Goal: Task Accomplishment & Management: Manage account settings

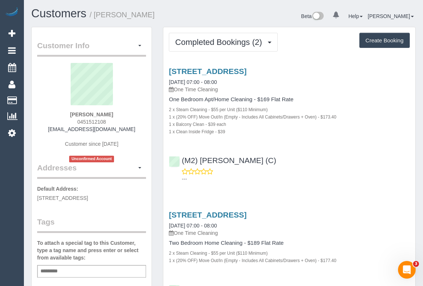
drag, startPoint x: 73, startPoint y: 114, endPoint x: 131, endPoint y: 114, distance: 58.1
click at [131, 114] on div "[PERSON_NAME] 0451512108 [EMAIL_ADDRESS][DOMAIN_NAME] Customer since [DATE] Unc…" at bounding box center [91, 112] width 109 height 99
drag, startPoint x: 51, startPoint y: 130, endPoint x: 136, endPoint y: 131, distance: 84.6
click at [136, 131] on div "[PERSON_NAME] 0451512108 [EMAIL_ADDRESS][DOMAIN_NAME] Customer since [DATE] Unc…" at bounding box center [91, 112] width 109 height 99
copy link "[EMAIL_ADDRESS][DOMAIN_NAME]"
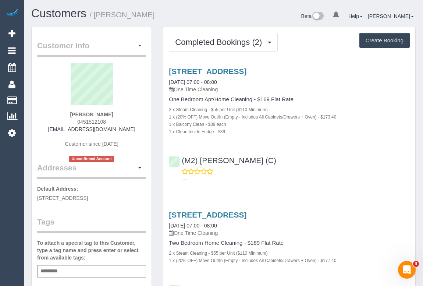
drag, startPoint x: 36, startPoint y: 195, endPoint x: 87, endPoint y: 196, distance: 51.5
copy span "93 FLEMINGTON RD"
drag, startPoint x: 90, startPoint y: 198, endPoint x: 97, endPoint y: 197, distance: 7.0
click at [88, 197] on span "93 FLEMINGTON RD, 712, NORTH MELBOURNE, VIC 3051" at bounding box center [62, 198] width 51 height 6
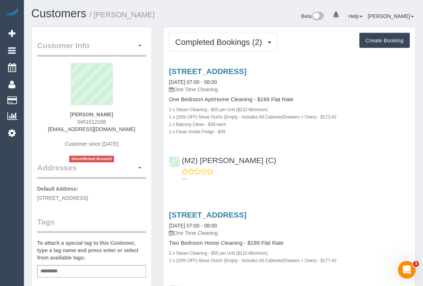
copy span "712"
drag, startPoint x: 103, startPoint y: 197, endPoint x: 68, endPoint y: 206, distance: 35.3
click at [68, 201] on span "93 FLEMINGTON RD, 712, NORTH MELBOURNE, VIC 3051" at bounding box center [62, 198] width 51 height 6
copy span "NORTH MELBOURNE"
drag, startPoint x: 73, startPoint y: 203, endPoint x: 81, endPoint y: 204, distance: 7.4
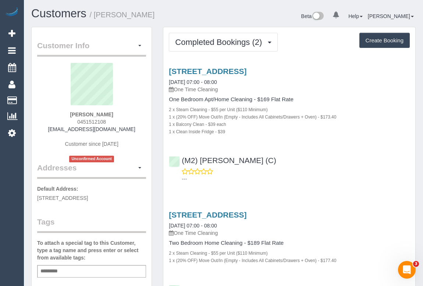
click at [81, 201] on span "93 FLEMINGTON RD, 712, NORTH MELBOURNE, VIC 3051" at bounding box center [62, 198] width 51 height 6
copy span "VIC"
drag, startPoint x: 84, startPoint y: 205, endPoint x: 100, endPoint y: 205, distance: 15.4
click at [100, 201] on p "Default Address: 93 FLEMINGTON RD, 712, NORTH MELBOURNE, VIC 3051" at bounding box center [91, 193] width 109 height 17
click at [96, 201] on p "Default Address: 93 FLEMINGTON RD, 712, NORTH MELBOURNE, VIC 3051" at bounding box center [91, 193] width 109 height 17
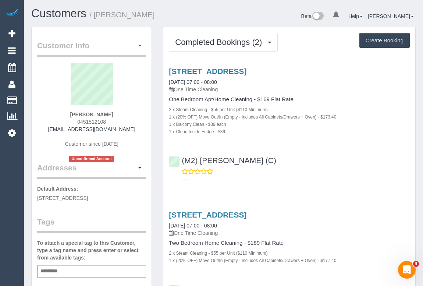
drag, startPoint x: 97, startPoint y: 203, endPoint x: 82, endPoint y: 205, distance: 14.8
click at [82, 201] on p "Default Address: 93 FLEMINGTON RD, 712, NORTH MELBOURNE, VIC 3051" at bounding box center [91, 193] width 109 height 17
copy span "3051"
drag, startPoint x: 75, startPoint y: 119, endPoint x: 122, endPoint y: 121, distance: 47.8
click at [122, 121] on div "Sian Mahony 0451512108 sianmahony98@gmail.com Customer since 2025 Unconfirmed A…" at bounding box center [91, 112] width 109 height 99
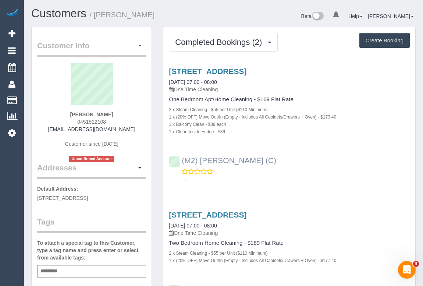
copy span "0451512108"
click at [217, 71] on link "93 Flemington Rd, 712, North Melbourne, VIC 3051" at bounding box center [208, 71] width 78 height 8
drag, startPoint x: 224, startPoint y: 92, endPoint x: 176, endPoint y: 92, distance: 47.8
click at [176, 92] on p "One Time Cleaning" at bounding box center [289, 89] width 241 height 7
copy p "One Time Cleaning"
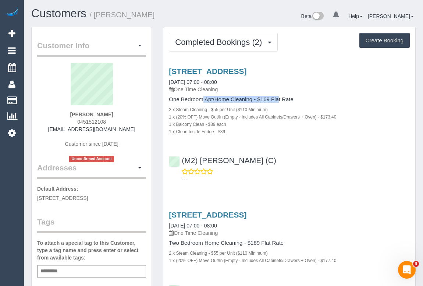
drag, startPoint x: 169, startPoint y: 99, endPoint x: 251, endPoint y: 98, distance: 82.0
click at [251, 98] on h4 "One Bedroom Apt/Home Cleaning - $169 Flat Rate" at bounding box center [289, 99] width 241 height 6
copy h4 "One Bedroom Apt/Home Cleaning"
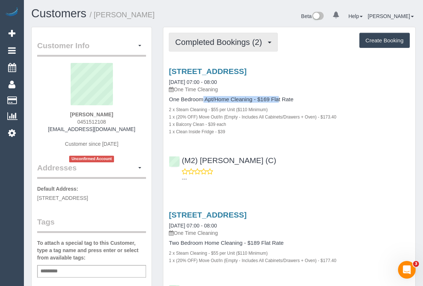
drag, startPoint x: 220, startPoint y: 42, endPoint x: 195, endPoint y: 65, distance: 34.3
click at [220, 42] on span "Completed Bookings (2)" at bounding box center [220, 41] width 90 height 9
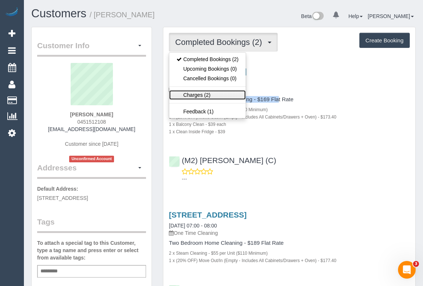
click at [187, 93] on link "Charges (2)" at bounding box center [207, 95] width 76 height 10
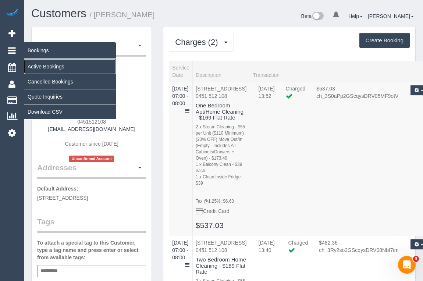
click at [43, 66] on link "Active Bookings" at bounding box center [70, 66] width 92 height 15
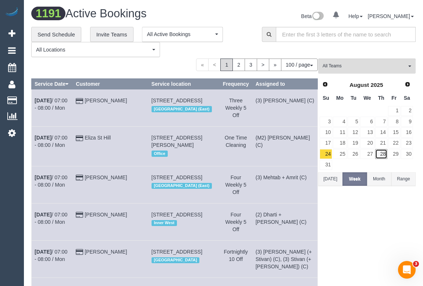
click at [384, 154] on link "28" at bounding box center [381, 154] width 12 height 10
click at [354, 67] on span "All Teams" at bounding box center [364, 66] width 84 height 6
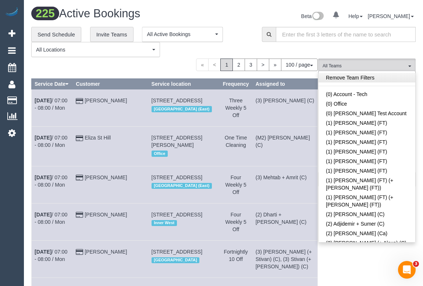
click at [365, 77] on link "Remove Team Filters" at bounding box center [366, 78] width 97 height 10
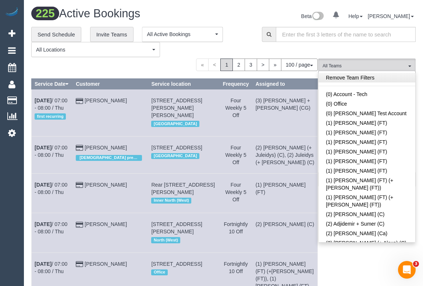
click at [365, 77] on link "Remove Team Filters" at bounding box center [366, 78] width 97 height 10
click at [241, 17] on div "Beta 0 Your Notifications You have 0 alerts Help Help Docs Take a Tour Contact …" at bounding box center [323, 16] width 198 height 19
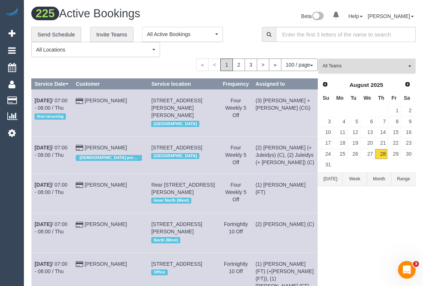
click at [344, 65] on span "All Teams" at bounding box center [364, 66] width 84 height 6
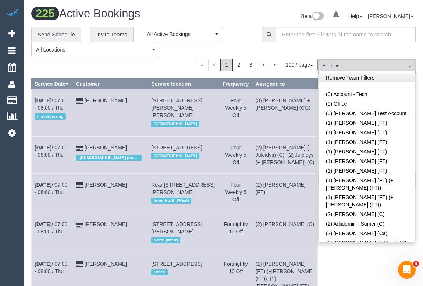
click at [358, 80] on link "Remove Team Filters" at bounding box center [366, 78] width 97 height 10
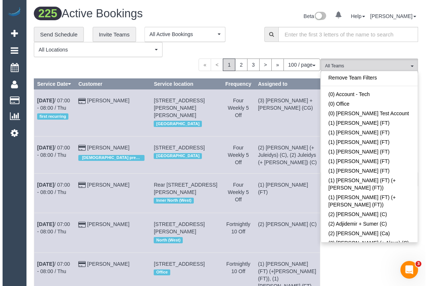
scroll to position [644, 0]
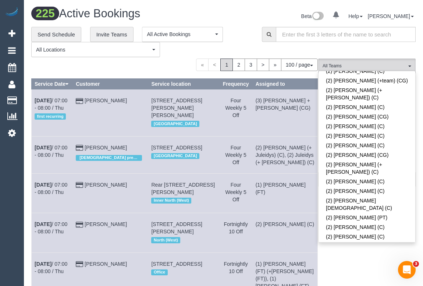
click at [359, 277] on link "(2) [PERSON_NAME] (C)" at bounding box center [366, 282] width 97 height 10
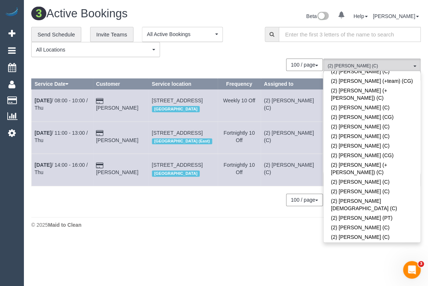
click at [236, 53] on div "**********" at bounding box center [142, 42] width 222 height 31
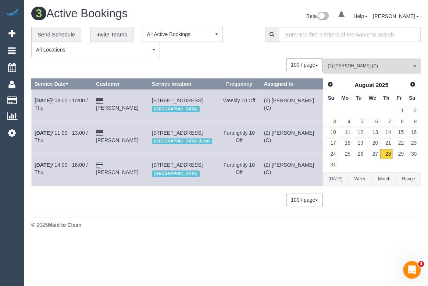
drag, startPoint x: 132, startPoint y: 257, endPoint x: 195, endPoint y: 245, distance: 63.7
click at [132, 239] on div "3 Active Bookings Beta 0 Your Notifications You have 0 alerts Help Help Docs Ta…" at bounding box center [226, 119] width 404 height 239
drag, startPoint x: 33, startPoint y: 137, endPoint x: 136, endPoint y: 147, distance: 103.4
click at [136, 147] on tr "Aug 28th / 11:00 - 13:00 / Thu Amanda Aisbett 44 Separation Street, Fairfield, …" at bounding box center [177, 137] width 291 height 32
copy tr "Aug 28th / 11:00 - 13:00 / Thu Amanda Aisbett"
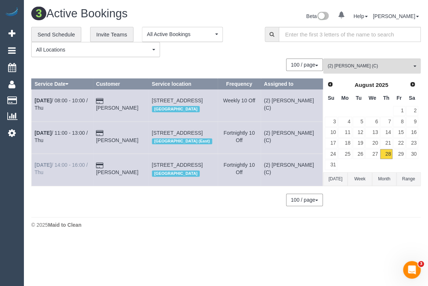
drag, startPoint x: 73, startPoint y: 186, endPoint x: 35, endPoint y: 179, distance: 38.0
click at [35, 179] on td "Aug 28th / 14:00 - 16:00 / Thu" at bounding box center [62, 170] width 61 height 32
drag, startPoint x: 128, startPoint y: 180, endPoint x: 105, endPoint y: 180, distance: 22.8
click at [105, 180] on td "Amy King" at bounding box center [121, 170] width 56 height 32
drag, startPoint x: 257, startPoint y: 48, endPoint x: 324, endPoint y: 71, distance: 70.0
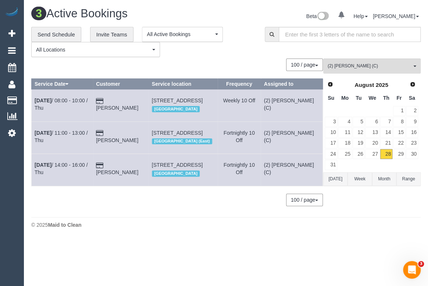
click at [258, 48] on div "**********" at bounding box center [142, 42] width 233 height 31
click at [401, 154] on link "29" at bounding box center [399, 154] width 12 height 10
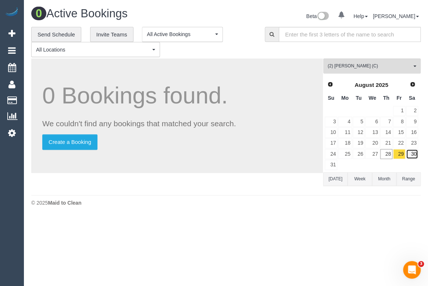
click at [410, 154] on link "30" at bounding box center [412, 154] width 12 height 10
click at [327, 165] on link "31" at bounding box center [331, 165] width 12 height 10
click at [411, 84] on span "Next" at bounding box center [413, 84] width 6 height 6
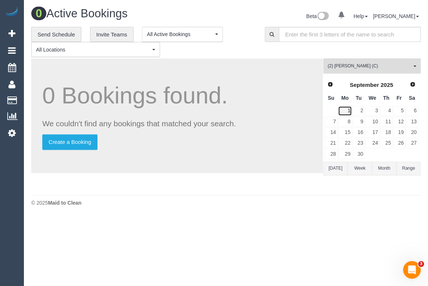
click at [350, 111] on link "1" at bounding box center [345, 111] width 14 height 10
click at [364, 110] on link "2" at bounding box center [359, 111] width 12 height 10
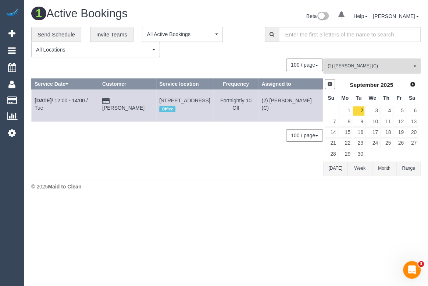
click at [328, 85] on span "Prev" at bounding box center [330, 84] width 6 height 6
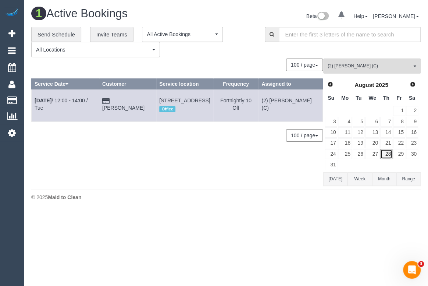
click at [386, 151] on link "28" at bounding box center [386, 154] width 12 height 10
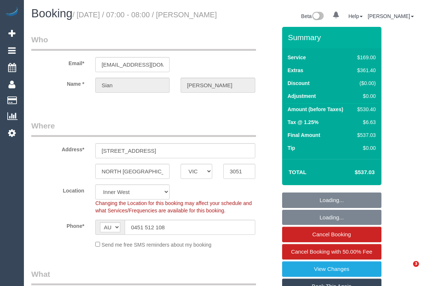
select select "VIC"
select select "object:1540"
select select "number:28"
select select "number:16"
select select "number:19"
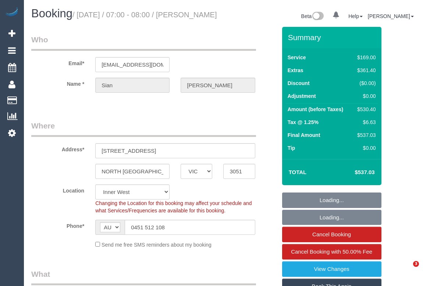
select select "number:25"
select select "number:26"
select select "spot1"
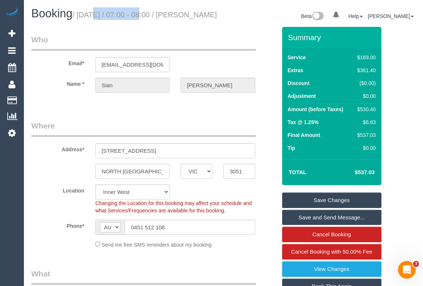
drag, startPoint x: 80, startPoint y: 16, endPoint x: 132, endPoint y: 16, distance: 51.5
click at [132, 16] on small "/ August 26, 2025 / 07:00 - 08:00 / Sian Mahony" at bounding box center [144, 15] width 144 height 8
copy small "August 26, 2025"
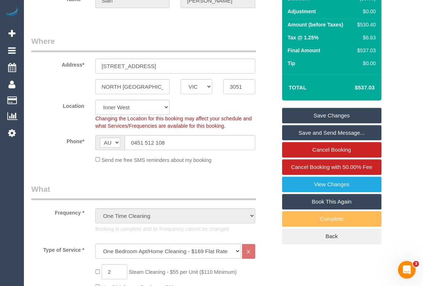
scroll to position [234, 0]
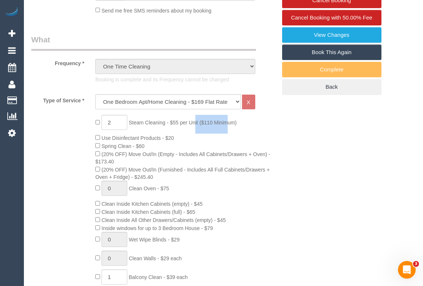
drag, startPoint x: 132, startPoint y: 129, endPoint x: 167, endPoint y: 131, distance: 34.6
click at [167, 125] on span "Steam Cleaning - $55 per Unit ($110 Minimum)" at bounding box center [183, 122] width 108 height 6
copy span "Steam Cleaning"
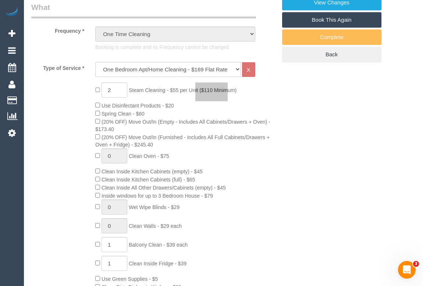
scroll to position [267, 0]
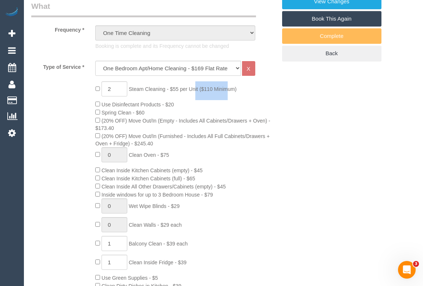
drag, startPoint x: 132, startPoint y: 130, endPoint x: 269, endPoint y: 129, distance: 137.5
click at [269, 129] on span "(20% OFF) Move Out/In (Empty - Includes All Cabinets/Drawers + Oven) - $173.40" at bounding box center [182, 124] width 175 height 13
copy span "Move Out/In (Empty - Includes All Cabinets/Drawers + Oven)"
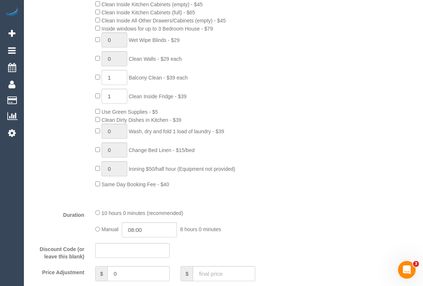
scroll to position [434, 0]
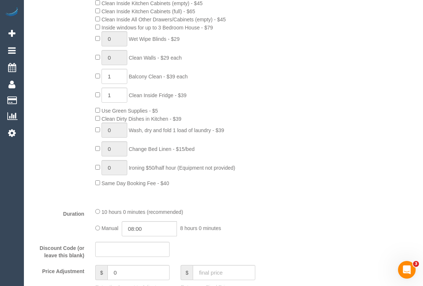
drag, startPoint x: 131, startPoint y: 85, endPoint x: 164, endPoint y: 87, distance: 32.8
click at [164, 79] on span "Balcony Clean - $39 each" at bounding box center [158, 77] width 59 height 6
copy span "Balcony Clean"
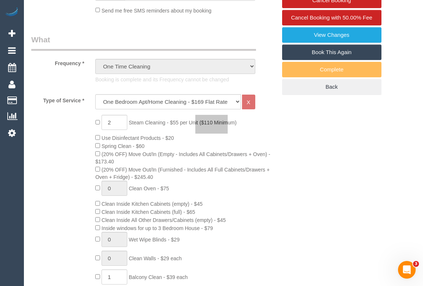
scroll to position [468, 0]
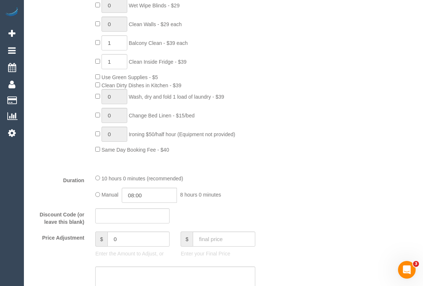
drag, startPoint x: 130, startPoint y: 70, endPoint x: 175, endPoint y: 72, distance: 45.6
click at [175, 65] on span "Clean Inside Fridge - $39" at bounding box center [158, 62] width 58 height 6
copy span "Clean Inside Fridge"
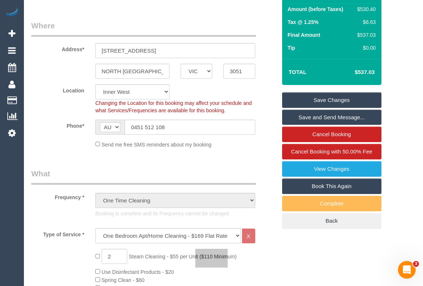
scroll to position [0, 0]
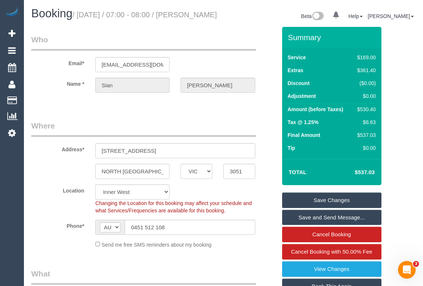
click at [221, 23] on div "Booking / August 26, 2025 / 07:00 - 08:00 / Sian Mahony" at bounding box center [125, 15] width 198 height 16
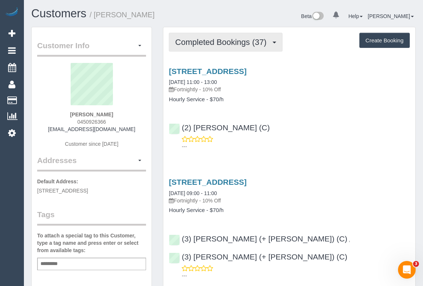
click at [221, 42] on span "Completed Bookings (37)" at bounding box center [222, 41] width 95 height 9
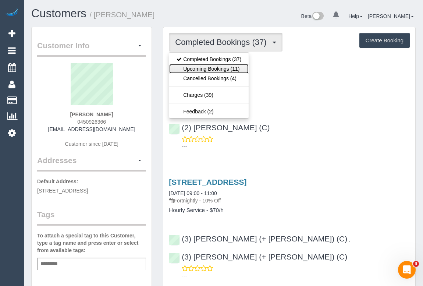
click at [217, 69] on link "Upcoming Bookings (11)" at bounding box center [208, 69] width 79 height 10
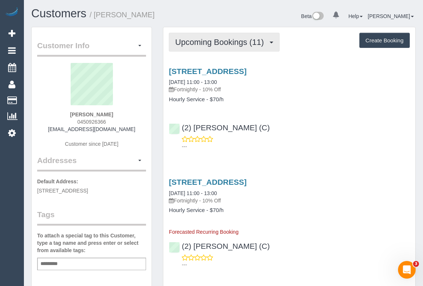
click at [210, 42] on span "Upcoming Bookings (11)" at bounding box center [221, 41] width 92 height 9
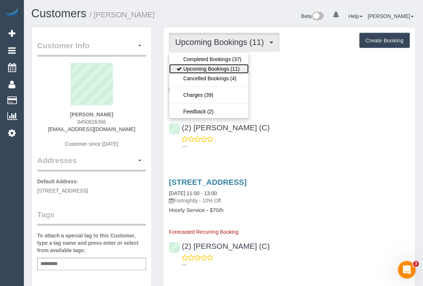
click at [207, 69] on link "Upcoming Bookings (11)" at bounding box center [208, 69] width 79 height 10
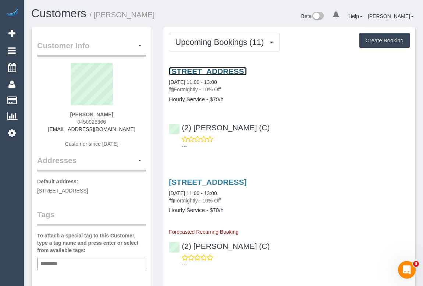
click at [232, 70] on link "[STREET_ADDRESS]" at bounding box center [208, 71] width 78 height 8
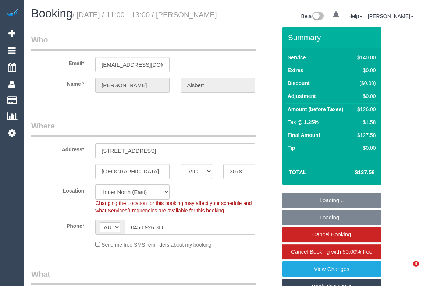
select select "VIC"
select select "string:stripe-pm_1QJlO72GScqysDRVjq4fMurT"
select select "number:28"
select select "number:15"
select select "number:18"
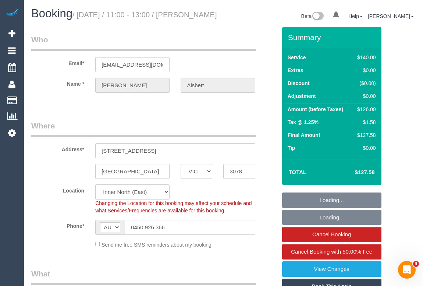
select select "number:36"
select select "number:33"
select select "number:26"
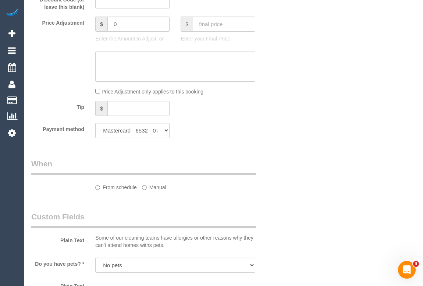
select select "object:849"
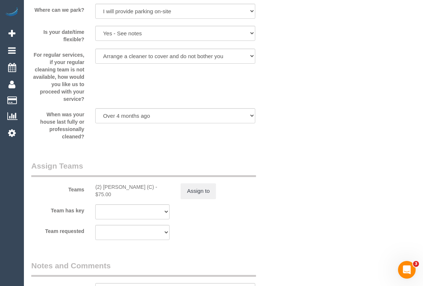
scroll to position [1153, 0]
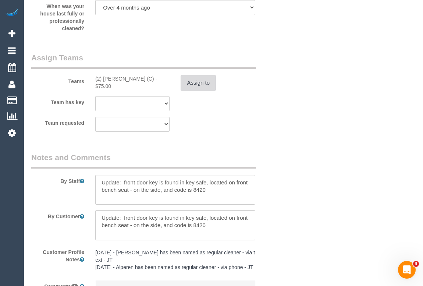
click at [201, 90] on button "Assign to" at bounding box center [198, 82] width 35 height 15
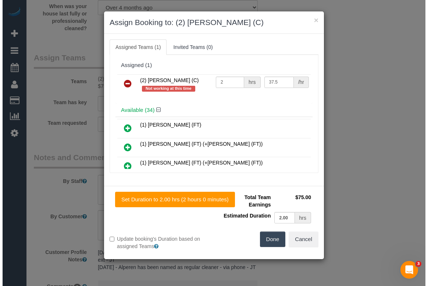
scroll to position [1146, 0]
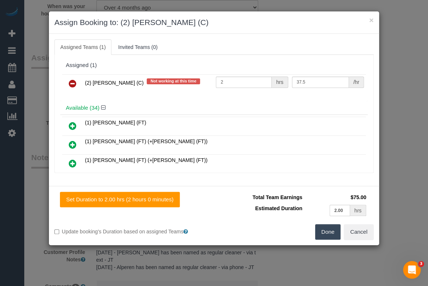
click at [71, 83] on icon at bounding box center [73, 83] width 8 height 9
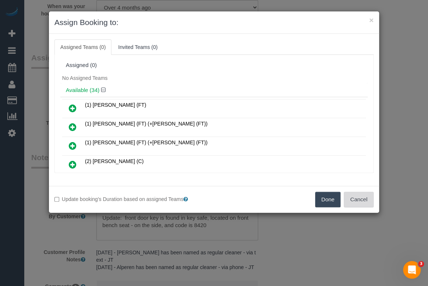
click at [355, 200] on button "Cancel" at bounding box center [359, 199] width 30 height 15
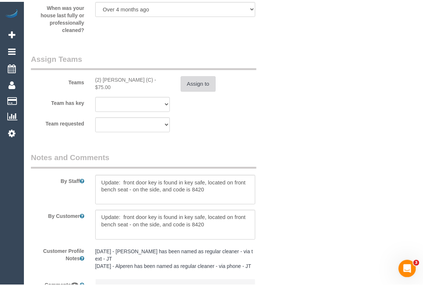
scroll to position [1153, 0]
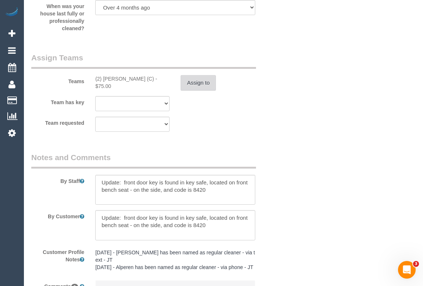
click at [191, 89] on button "Assign to" at bounding box center [198, 82] width 35 height 15
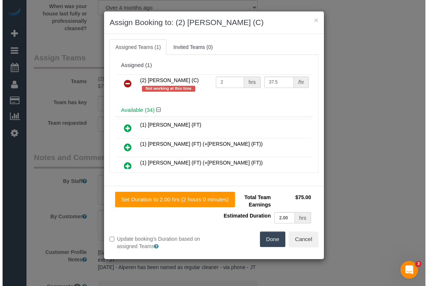
scroll to position [1146, 0]
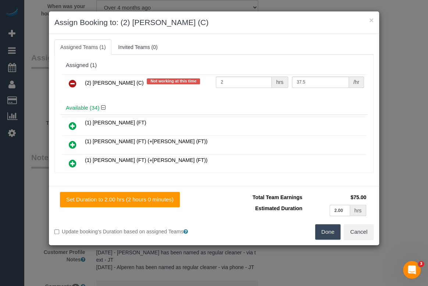
drag, startPoint x: 83, startPoint y: 82, endPoint x: 151, endPoint y: 82, distance: 68.4
click at [151, 82] on td "(2) Shameen Opanayake (C) Not working at this time" at bounding box center [148, 83] width 131 height 19
copy span "(2) Shameen Opanayake (C)"
click at [334, 235] on button "Done" at bounding box center [328, 231] width 26 height 15
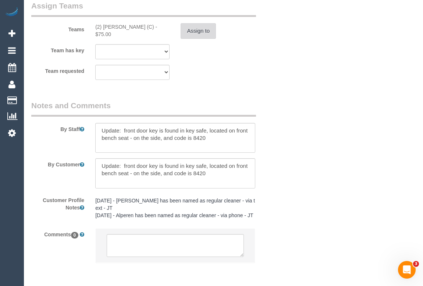
scroll to position [1251, 0]
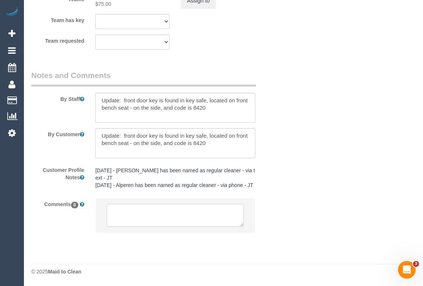
click at [149, 214] on textarea at bounding box center [175, 215] width 137 height 23
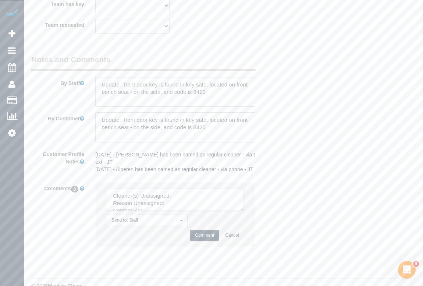
click at [210, 206] on textarea at bounding box center [175, 199] width 137 height 23
paste textarea "(2) [PERSON_NAME] (C)"
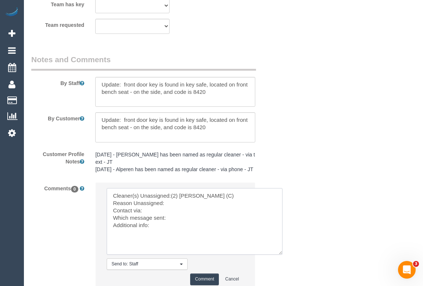
drag, startPoint x: 239, startPoint y: 224, endPoint x: 278, endPoint y: 268, distance: 58.9
click at [278, 254] on textarea at bounding box center [195, 221] width 176 height 67
click at [182, 221] on textarea at bounding box center [195, 221] width 176 height 67
click at [151, 226] on textarea at bounding box center [195, 221] width 176 height 67
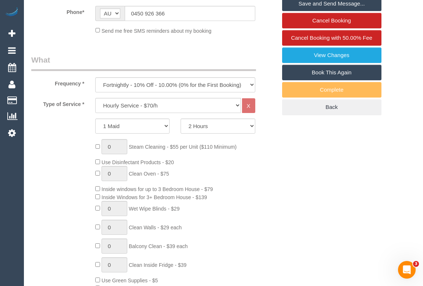
scroll to position [181, 0]
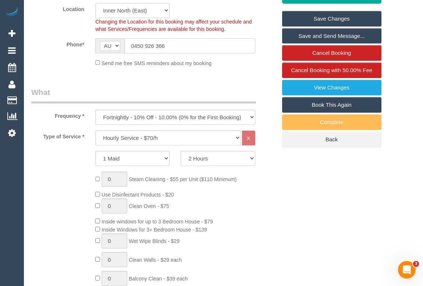
drag, startPoint x: 172, startPoint y: 59, endPoint x: 175, endPoint y: 72, distance: 13.9
click at [116, 53] on div "AF AL DZ AD AO AI AQ AG AR AM AW AU AT AZ BS BH BD BB BY BE BZ BJ BM BT BO BA B…" at bounding box center [175, 45] width 160 height 15
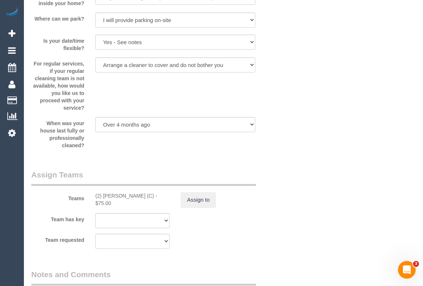
scroll to position [1270, 0]
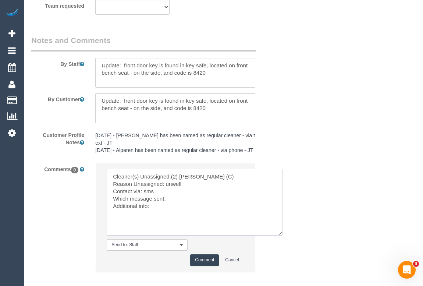
click at [177, 213] on textarea at bounding box center [195, 202] width 176 height 67
click at [151, 222] on textarea at bounding box center [195, 202] width 176 height 67
type textarea "Cleaner(s) Unassigned:(2) Shameen Opanayake (C) Reason Unassigned: unwell Conta…"
click at [198, 265] on button "Comment" at bounding box center [204, 259] width 29 height 11
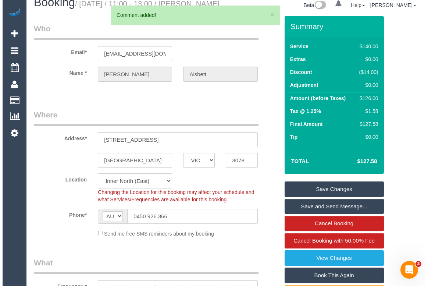
scroll to position [0, 0]
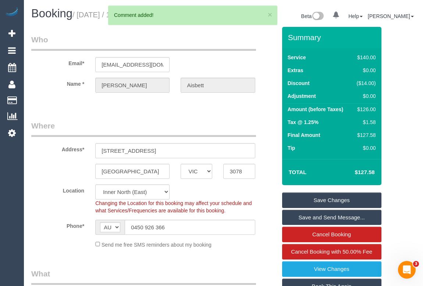
click at [335, 208] on link "Save Changes" at bounding box center [331, 199] width 99 height 15
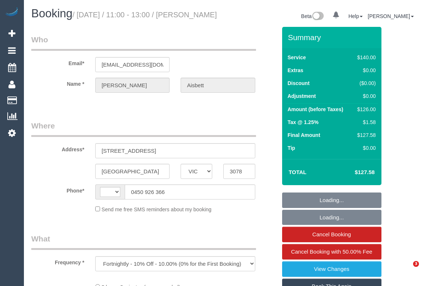
select select "VIC"
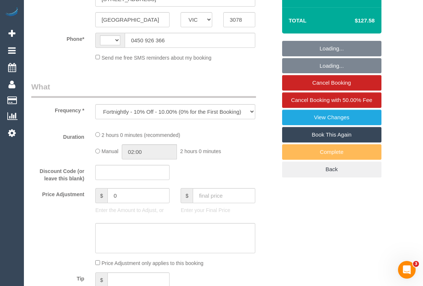
scroll to position [234, 0]
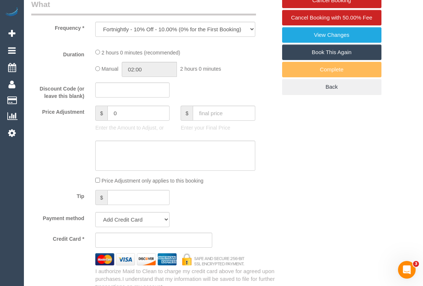
select select "string:stripe-pm_1QJlO72GScqysDRVjq4fMurT"
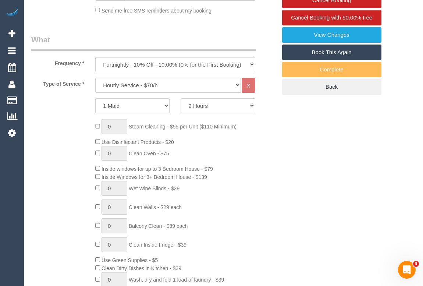
select select "object:477"
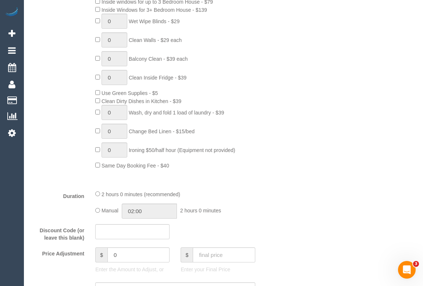
select select "string:AU"
select select "number:28"
select select "number:15"
select select "number:18"
select select "number:36"
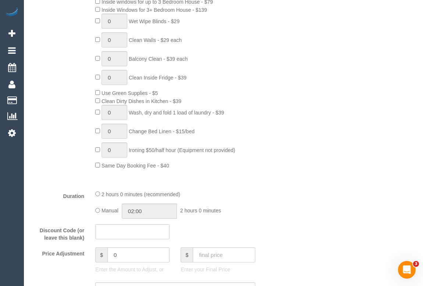
select select "number:33"
select select "number:26"
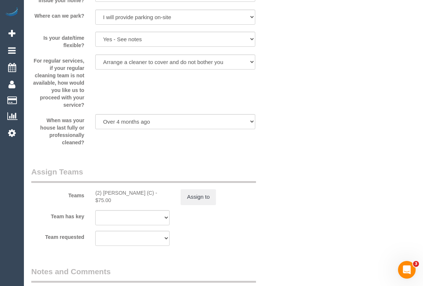
scroll to position [1136, 0]
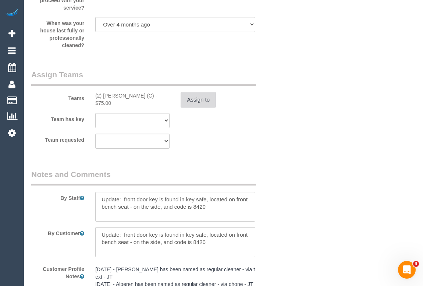
click at [198, 107] on button "Assign to" at bounding box center [198, 99] width 35 height 15
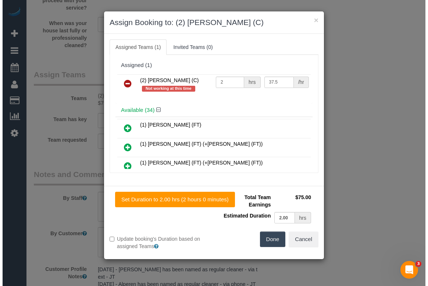
scroll to position [1129, 0]
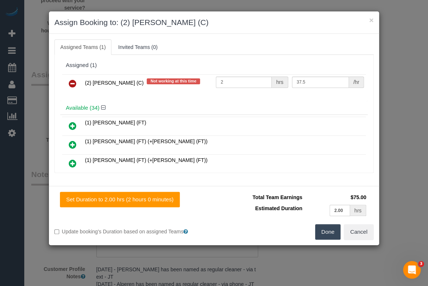
click at [72, 79] on icon at bounding box center [73, 83] width 8 height 9
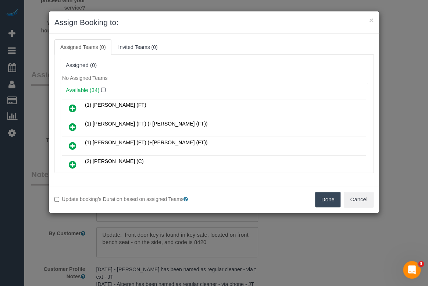
click at [331, 198] on button "Done" at bounding box center [328, 199] width 26 height 15
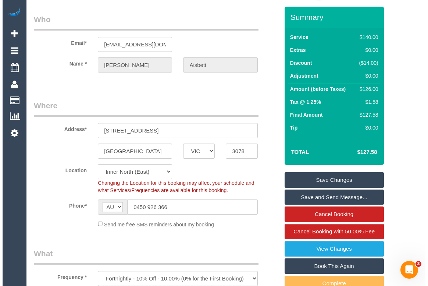
scroll to position [0, 0]
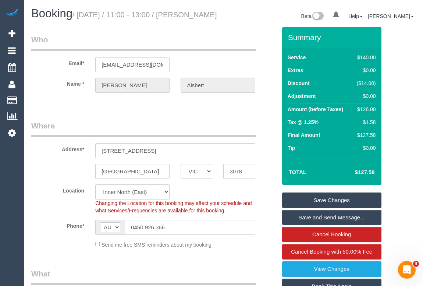
click at [325, 208] on link "Save Changes" at bounding box center [331, 199] width 99 height 15
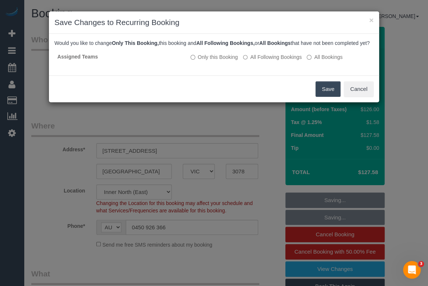
click at [325, 97] on button "Save" at bounding box center [327, 88] width 25 height 15
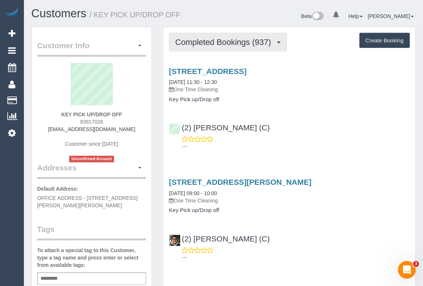
click at [219, 46] on span "Completed Bookings (937)" at bounding box center [224, 41] width 99 height 9
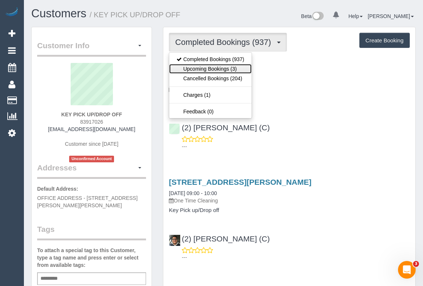
click at [215, 68] on link "Upcoming Bookings (3)" at bounding box center [210, 69] width 82 height 10
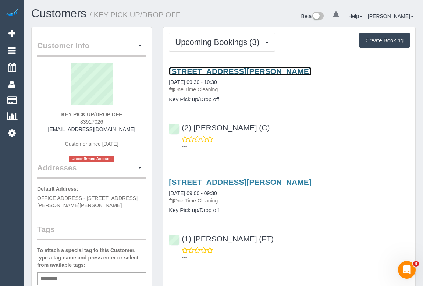
click at [256, 70] on link "[STREET_ADDRESS][PERSON_NAME]" at bounding box center [240, 71] width 142 height 8
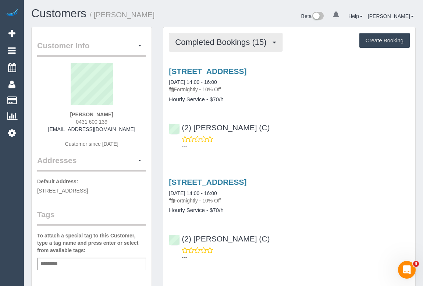
click at [222, 41] on span "Completed Bookings (15)" at bounding box center [222, 41] width 95 height 9
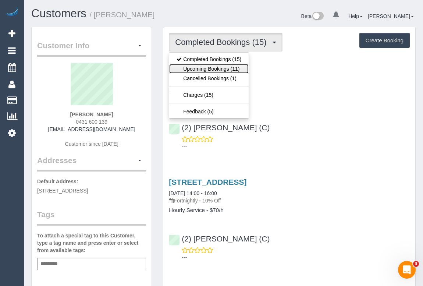
click at [213, 67] on link "Upcoming Bookings (11)" at bounding box center [208, 69] width 79 height 10
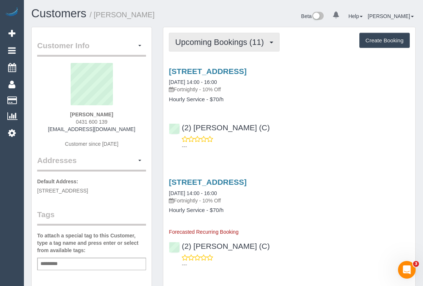
drag, startPoint x: 210, startPoint y: 44, endPoint x: 209, endPoint y: 54, distance: 9.9
click at [210, 44] on span "Upcoming Bookings (11)" at bounding box center [221, 41] width 92 height 9
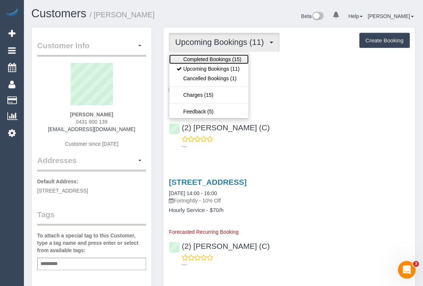
click at [209, 56] on link "Completed Bookings (15)" at bounding box center [208, 59] width 79 height 10
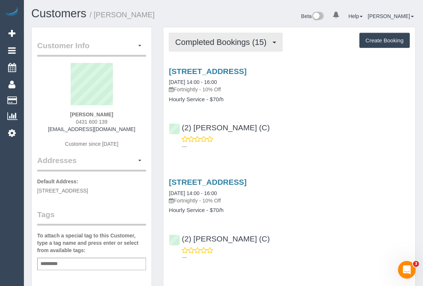
click at [215, 42] on span "Completed Bookings (15)" at bounding box center [222, 41] width 95 height 9
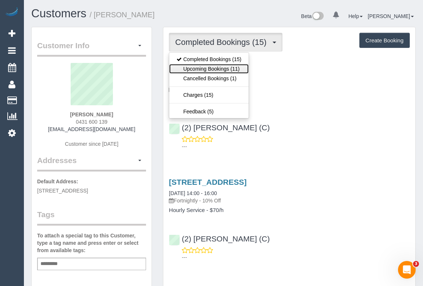
click at [210, 69] on link "Upcoming Bookings (11)" at bounding box center [208, 69] width 79 height 10
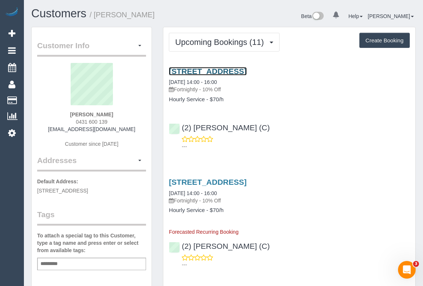
click at [222, 69] on link "626 Heidelberg Road, 917, Alphington, VIC 3078" at bounding box center [208, 71] width 78 height 8
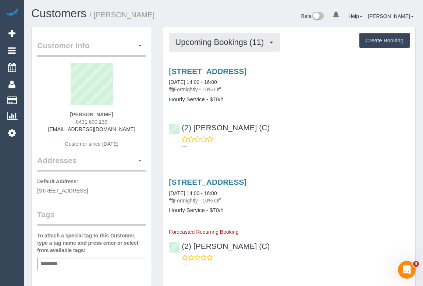
click at [214, 39] on span "Upcoming Bookings (11)" at bounding box center [221, 41] width 92 height 9
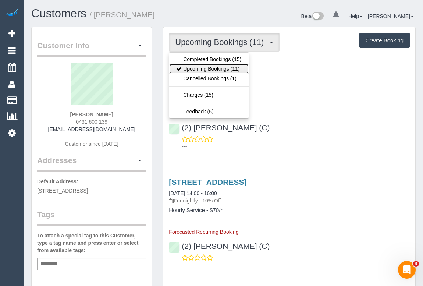
click at [207, 66] on link "Upcoming Bookings (11)" at bounding box center [208, 69] width 79 height 10
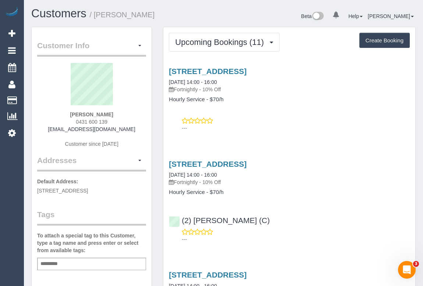
click at [283, 124] on div "---" at bounding box center [289, 124] width 241 height 15
click at [271, 131] on p "---" at bounding box center [296, 127] width 228 height 7
drag, startPoint x: 73, startPoint y: 121, endPoint x: 128, endPoint y: 121, distance: 54.8
click at [128, 121] on div "Amy King 0431 600 139 amymking25@gmail.com Customer since 2024" at bounding box center [91, 109] width 109 height 92
copy span "0431 600 139"
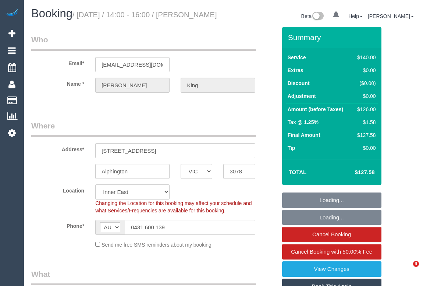
select select "VIC"
select select "string:stripe-pm_1QlJ9h2GScqysDRVeBZWXLyn"
select select "number:28"
select select "number:14"
select select "number:18"
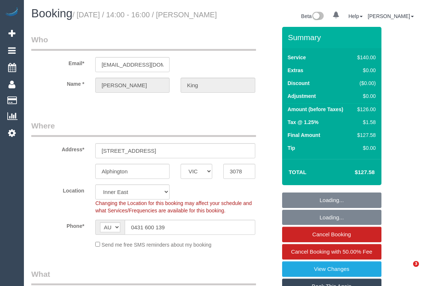
select select "number:36"
select select "number:34"
select select "number:12"
select select "object:1461"
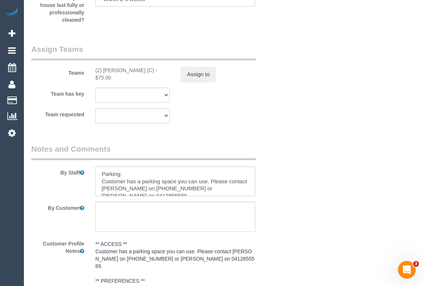
scroll to position [1236, 0]
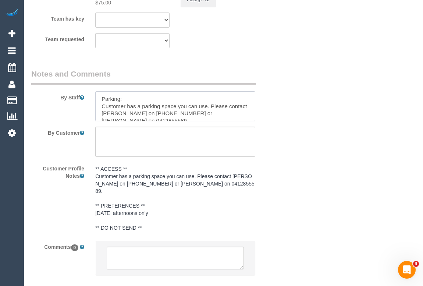
drag, startPoint x: 228, startPoint y: 123, endPoint x: 202, endPoint y: 154, distance: 40.2
click at [101, 121] on textarea at bounding box center [175, 106] width 160 height 30
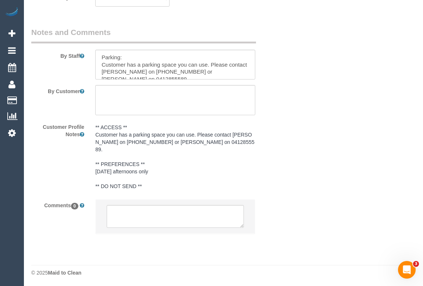
scroll to position [1280, 0]
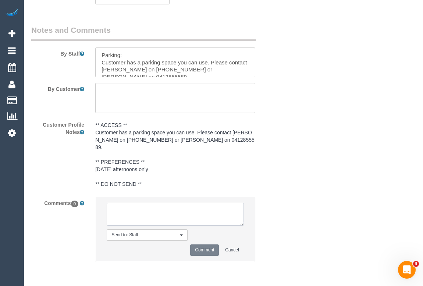
click at [140, 216] on textarea at bounding box center [175, 214] width 137 height 23
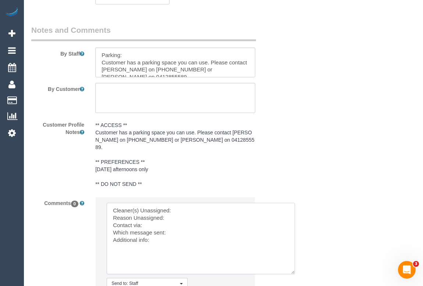
drag, startPoint x: 241, startPoint y: 225, endPoint x: 290, endPoint y: 265, distance: 63.6
click at [292, 266] on textarea at bounding box center [201, 238] width 188 height 71
click at [183, 235] on textarea at bounding box center [200, 234] width 187 height 63
paste textarea "Amy on 0431600139 or Daniel on 0412855589."
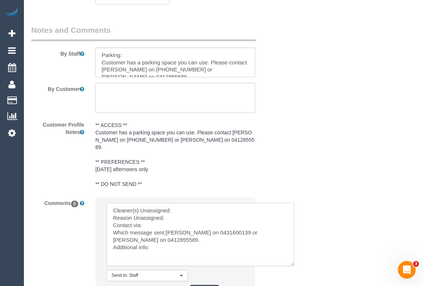
drag, startPoint x: 167, startPoint y: 232, endPoint x: 283, endPoint y: 232, distance: 116.2
click at [283, 232] on textarea at bounding box center [200, 234] width 187 height 63
click at [176, 210] on textarea at bounding box center [200, 234] width 187 height 63
click at [177, 214] on textarea at bounding box center [200, 234] width 187 height 63
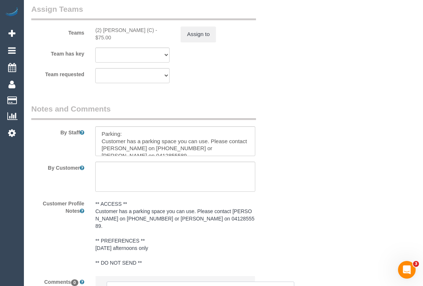
scroll to position [1113, 0]
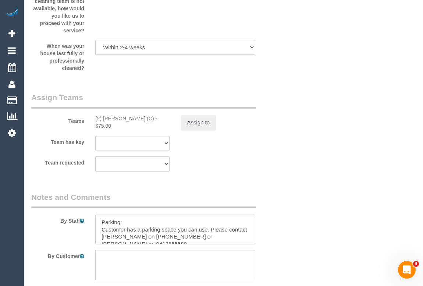
drag, startPoint x: 94, startPoint y: 127, endPoint x: 162, endPoint y: 124, distance: 68.8
click at [162, 124] on div "(2) Shameen Opanayake (C) - $75.00" at bounding box center [132, 122] width 85 height 15
copy div "(2) [PERSON_NAME] (C)"
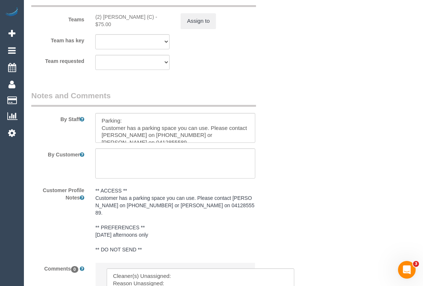
scroll to position [1314, 0]
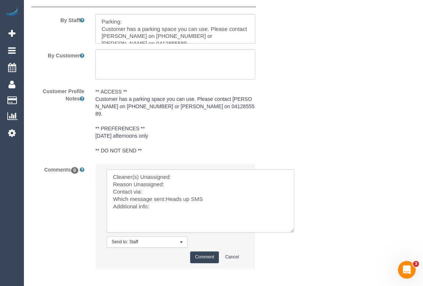
click at [187, 177] on textarea at bounding box center [200, 200] width 187 height 63
paste textarea "(2) Shameen Opanayake (C)"
click at [170, 189] on textarea at bounding box center [200, 200] width 187 height 63
click at [175, 183] on textarea at bounding box center [200, 200] width 187 height 63
click at [145, 195] on textarea at bounding box center [200, 200] width 187 height 63
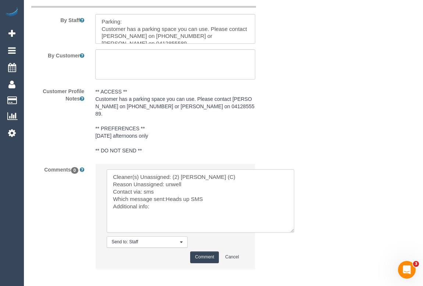
click at [154, 207] on textarea at bounding box center [200, 200] width 187 height 63
type textarea "Cleaner(s) Unassigned: (2) Shameen Opanayake (C) Reason Unassigned: unwell Cont…"
click at [206, 258] on button "Comment" at bounding box center [204, 256] width 29 height 11
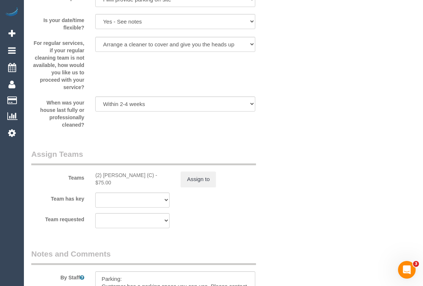
scroll to position [1113, 0]
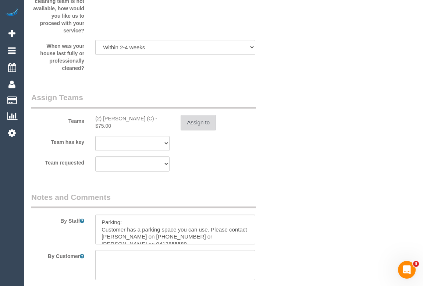
click at [197, 129] on button "Assign to" at bounding box center [198, 122] width 35 height 15
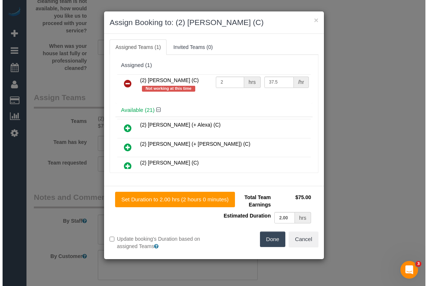
scroll to position [1106, 0]
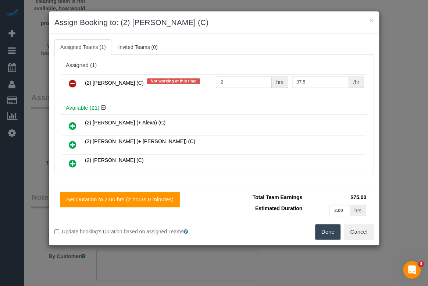
click at [74, 82] on icon at bounding box center [73, 83] width 8 height 9
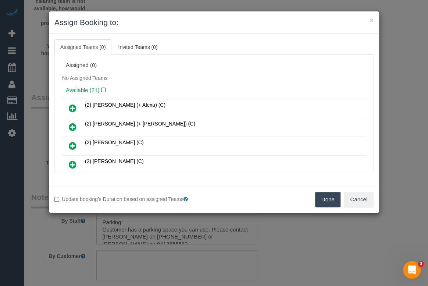
click at [330, 199] on button "Done" at bounding box center [328, 199] width 26 height 15
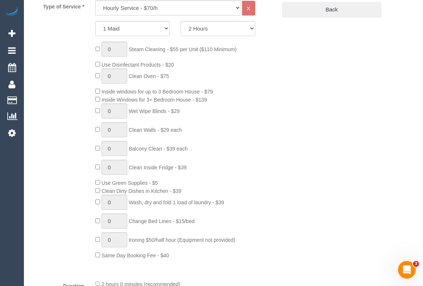
scroll to position [110, 0]
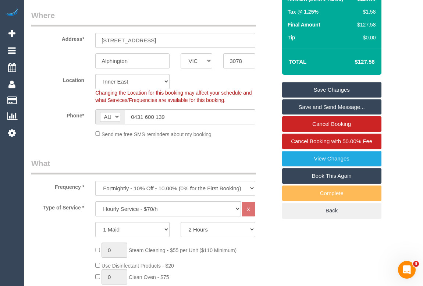
click at [328, 95] on link "Save Changes" at bounding box center [331, 89] width 99 height 15
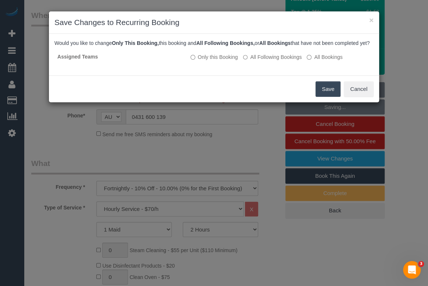
click at [323, 96] on button "Save" at bounding box center [327, 88] width 25 height 15
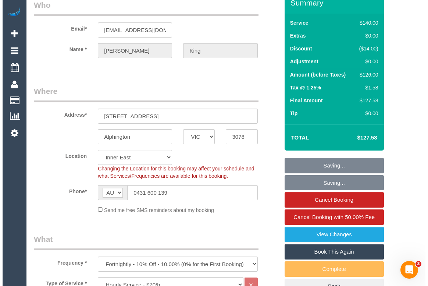
scroll to position [0, 0]
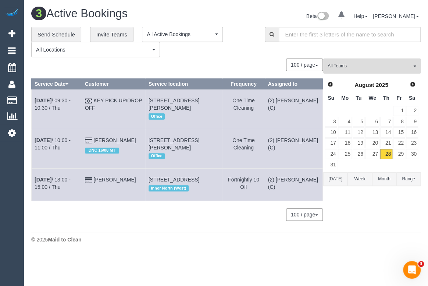
click at [217, 67] on div "100 / page 10 / page 20 / page 30 / page 40 / page 50 / page 100 / page" at bounding box center [177, 64] width 292 height 12
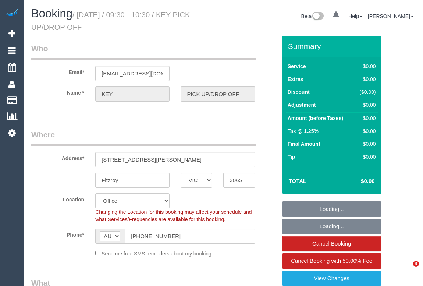
select select "VIC"
select select "number:28"
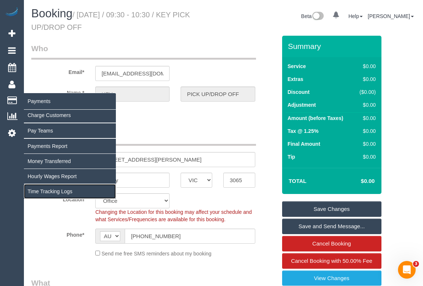
click at [41, 189] on link "Time Tracking Logs" at bounding box center [70, 191] width 92 height 15
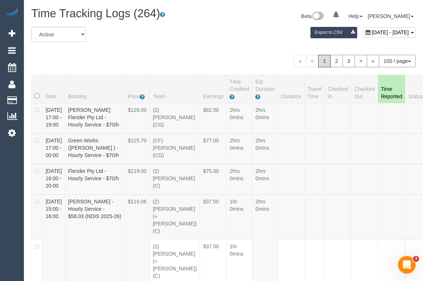
drag, startPoint x: 232, startPoint y: 46, endPoint x: 207, endPoint y: 38, distance: 25.5
click at [226, 45] on div "All Active Archived August 28, 2025 - August 28, 2025 Export to CSV" at bounding box center [223, 37] width 395 height 21
click at [335, 66] on link "2" at bounding box center [336, 61] width 12 height 12
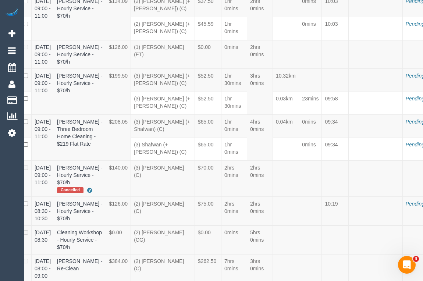
scroll to position [3280, 25]
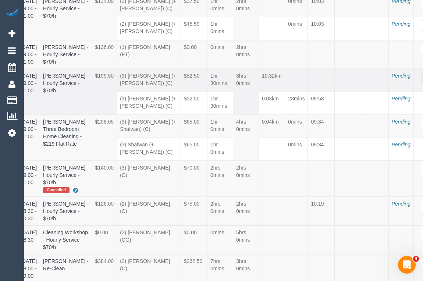
click at [422, 79] on icon "button" at bounding box center [427, 77] width 5 height 4
click at [381, 96] on link "Edit" at bounding box center [410, 91] width 58 height 10
select select "draft"
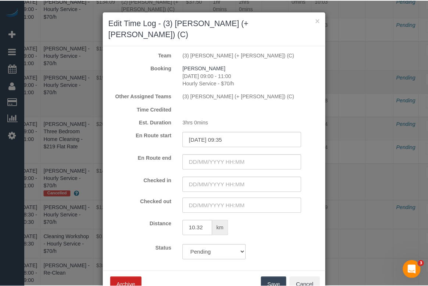
scroll to position [3280, 20]
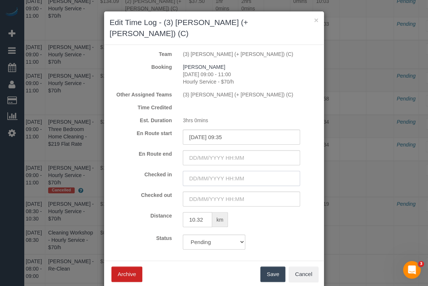
click at [225, 171] on input "text" at bounding box center [241, 178] width 117 height 15
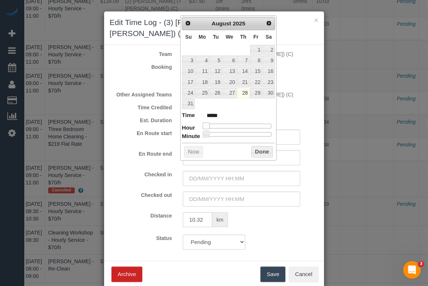
type input "28/08/2025 03:00"
type input "*****"
type input "28/08/2025 04:00"
type input "*****"
type input "28/08/2025 05:00"
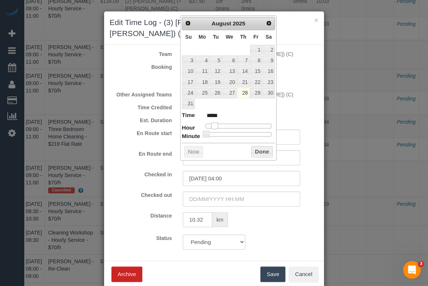
type input "*****"
type input "28/08/2025 06:00"
type input "*****"
type input "28/08/2025 07:00"
type input "*****"
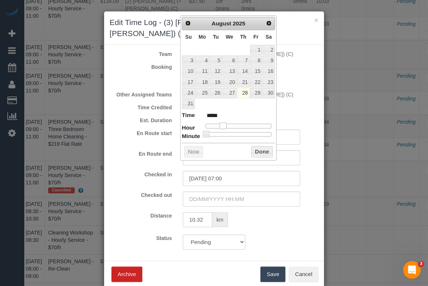
type input "28/08/2025 08:00"
type input "*****"
type input "28/08/2025 10:00"
type input "*****"
type input "28/08/2025 11:00"
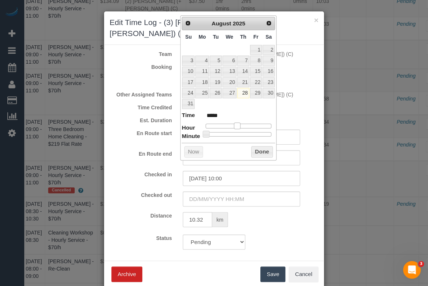
type input "*****"
type input "28/08/2025 10:00"
type input "*****"
type input "28/08/2025 09:00"
type input "*****"
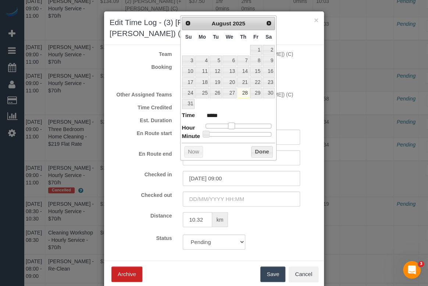
drag, startPoint x: 204, startPoint y: 126, endPoint x: 231, endPoint y: 126, distance: 26.8
click at [231, 126] on span at bounding box center [231, 125] width 7 height 7
type input "28/08/2025 09:01"
type input "*****"
type input "28/08/2025 09:41"
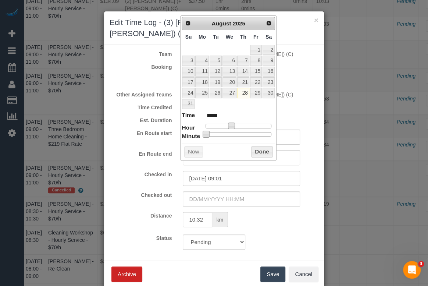
type input "*****"
type input "28/08/2025 09:42"
type input "*****"
type input "28/08/2025 09:44"
type input "*****"
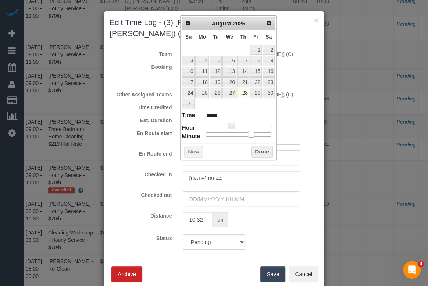
type input "28/08/2025 09:47"
type input "*****"
type input "28/08/2025 09:48"
type input "*****"
type input "28/08/2025 09:49"
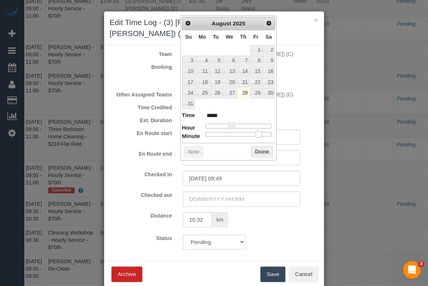
type input "*****"
type input "28/08/2025 09:50"
type input "*****"
type input "28/08/2025 09:51"
type input "*****"
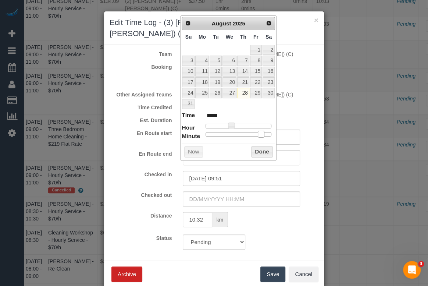
type input "28/08/2025 09:53"
type input "*****"
type input "28/08/2025 09:54"
type input "*****"
type input "28/08/2025 09:55"
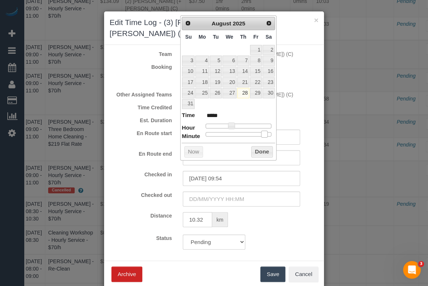
type input "*****"
type input "28/08/2025 09:56"
type input "*****"
type input "28/08/2025 09:57"
type input "*****"
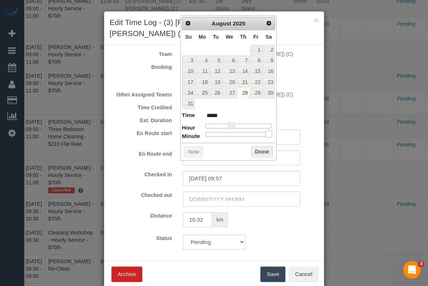
type input "28/08/2025 09:58"
type input "*****"
drag, startPoint x: 206, startPoint y: 132, endPoint x: 271, endPoint y: 133, distance: 64.7
click at [271, 133] on span at bounding box center [270, 134] width 7 height 7
click at [257, 150] on button "Done" at bounding box center [262, 152] width 22 height 12
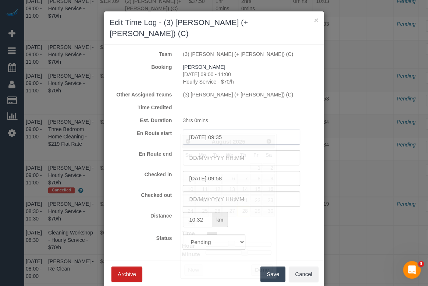
click at [234, 129] on input "28/08/2025 09:35" at bounding box center [241, 136] width 117 height 15
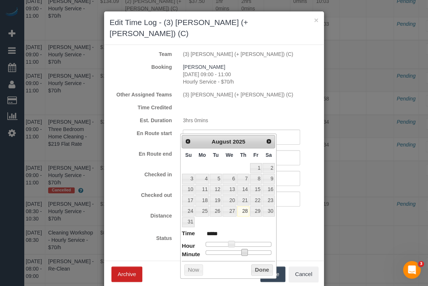
type input "28/08/2025 09:48"
type input "*****"
type input "28/08/2025 09:49"
type input "*****"
type input "28/08/2025 09:50"
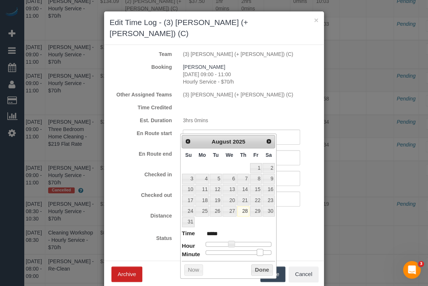
type input "*****"
type input "28/08/2025 09:52"
type input "*****"
type input "28/08/2025 09:55"
type input "*****"
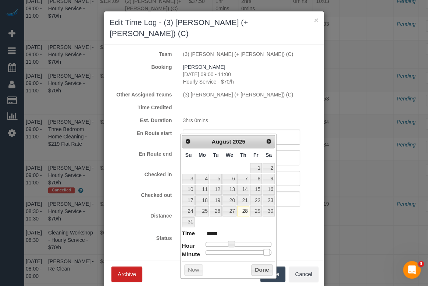
type input "28/08/2025 09:56"
type input "*****"
type input "28/08/2025 09:57"
type input "*****"
type input "28/08/2025 09:58"
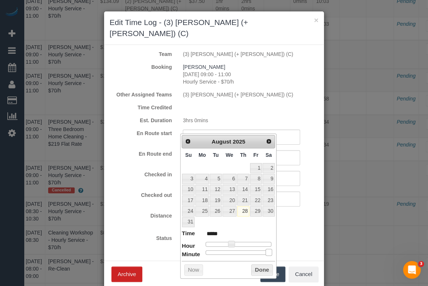
type input "*****"
drag, startPoint x: 246, startPoint y: 251, endPoint x: 272, endPoint y: 252, distance: 26.1
click at [272, 252] on span at bounding box center [270, 252] width 7 height 7
click at [261, 268] on button "Done" at bounding box center [262, 270] width 22 height 12
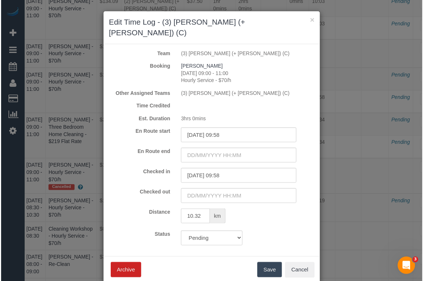
scroll to position [1, 0]
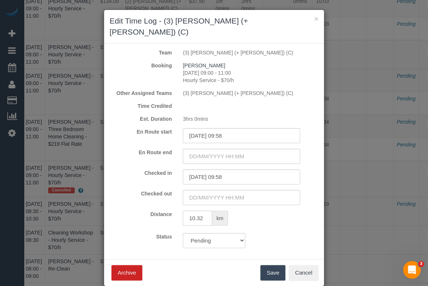
click at [268, 265] on button "Save" at bounding box center [272, 272] width 25 height 15
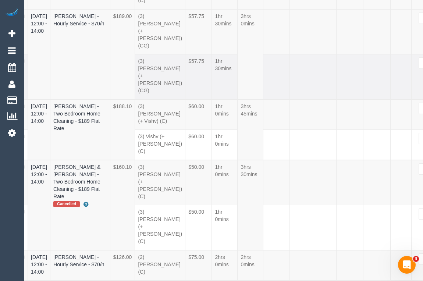
scroll to position [2845, 15]
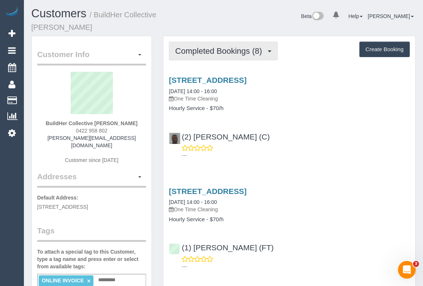
click at [224, 46] on span "Completed Bookings (8)" at bounding box center [220, 50] width 90 height 9
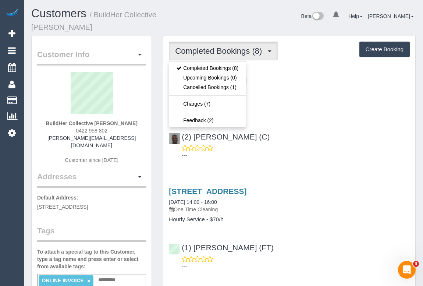
click at [343, 114] on div "[STREET_ADDRESS] [DATE] 14:00 - 16:00 One Time Cleaning Hourly Service - $70/h …" at bounding box center [289, 115] width 252 height 93
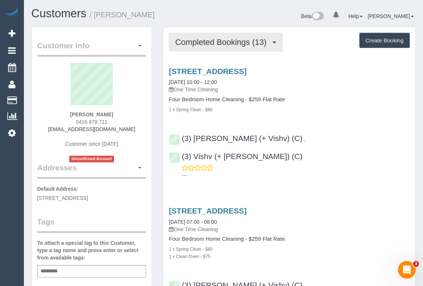
click at [219, 43] on span "Completed Bookings (13)" at bounding box center [222, 41] width 95 height 9
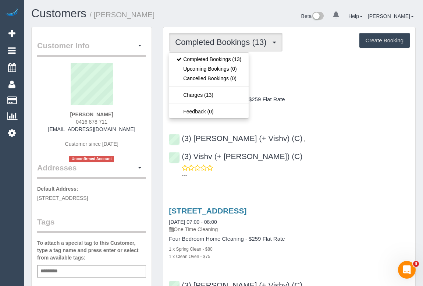
click at [303, 93] on div "[STREET_ADDRESS] [DATE] 10:00 - 12:00 One Time Cleaning Four Bedroom Home Clean…" at bounding box center [289, 90] width 252 height 46
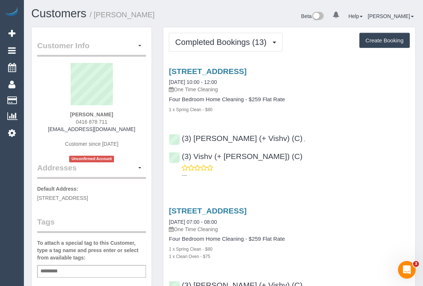
drag, startPoint x: 54, startPoint y: 129, endPoint x: 129, endPoint y: 129, distance: 75.4
click at [129, 129] on div "[PERSON_NAME] 0416 878 711 [EMAIL_ADDRESS][DOMAIN_NAME] Customer since [DATE] U…" at bounding box center [91, 112] width 109 height 99
copy link "[EMAIL_ADDRESS][DOMAIN_NAME]"
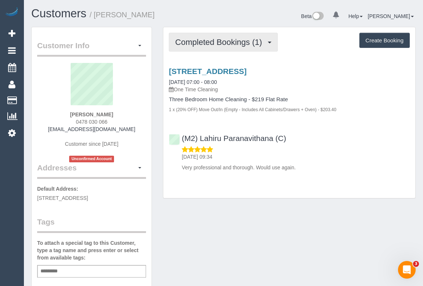
click at [210, 42] on span "Completed Bookings (1)" at bounding box center [220, 41] width 90 height 9
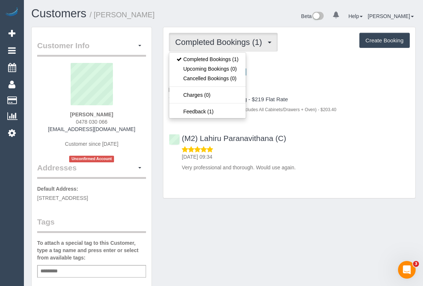
click at [359, 94] on div "[STREET_ADDRESS] [DATE] 07:00 - 08:00 One Time Cleaning Three Bedroom Home Clea…" at bounding box center [289, 90] width 252 height 46
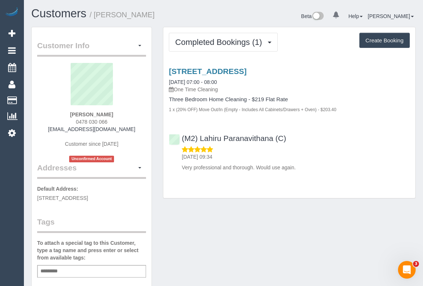
click at [349, 158] on p "[DATE] 09:34" at bounding box center [296, 156] width 228 height 7
click at [265, 244] on div "Customer Info Edit Contact Info Send Message Email Preferences Special Sales Ta…" at bounding box center [223, 277] width 395 height 500
click at [338, 147] on div "[DATE] 09:34 Very professional and thorough. Would use again." at bounding box center [289, 158] width 241 height 25
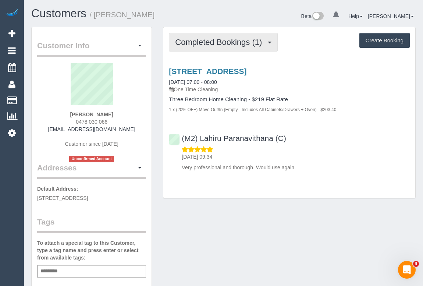
click at [212, 47] on button "Completed Bookings (1)" at bounding box center [223, 42] width 109 height 19
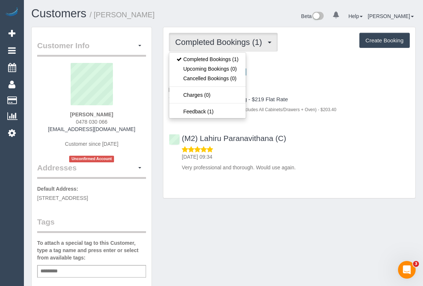
click at [328, 102] on div "Three Bedroom Home Cleaning - $219 Flat Rate 1 x (20% OFF) Move Out/In (Empty -…" at bounding box center [289, 104] width 241 height 17
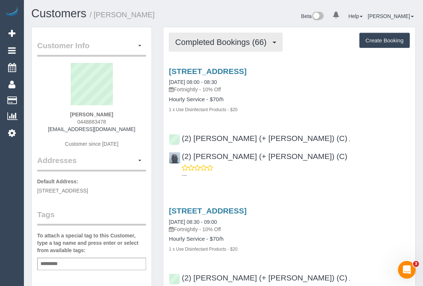
click at [249, 46] on button "Completed Bookings (66)" at bounding box center [225, 42] width 113 height 19
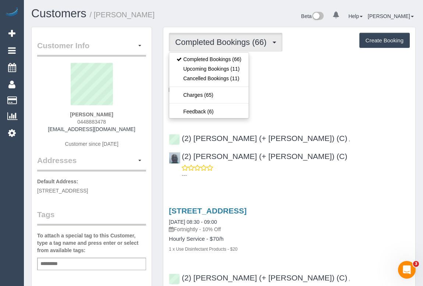
click at [304, 93] on div "42 Keats Street, Sandringham, VIC 3191 22/08/2025 08:00 - 08:30 Fortnightly - 1…" at bounding box center [289, 90] width 252 height 46
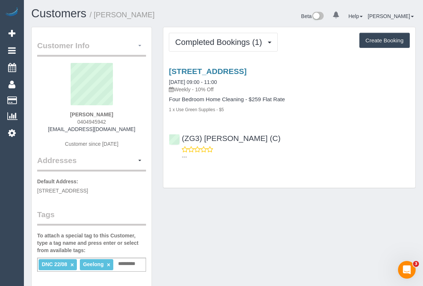
click at [141, 48] on button "button" at bounding box center [139, 45] width 12 height 11
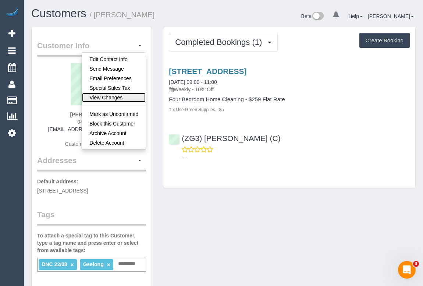
click at [107, 97] on link "View Changes" at bounding box center [114, 98] width 64 height 10
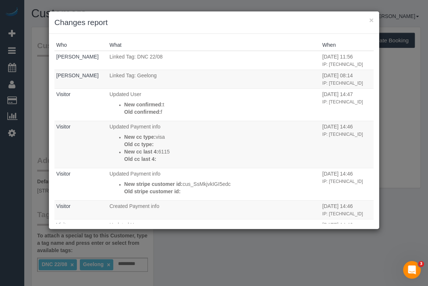
click at [365, 18] on h3 "Changes report" at bounding box center [213, 22] width 319 height 11
click at [367, 18] on h3 "Changes report" at bounding box center [213, 22] width 319 height 11
click at [370, 20] on button "×" at bounding box center [371, 20] width 4 height 8
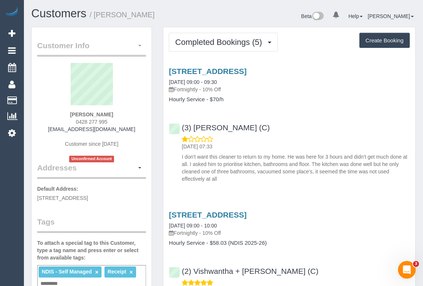
click at [140, 46] on span "button" at bounding box center [139, 45] width 3 height 1
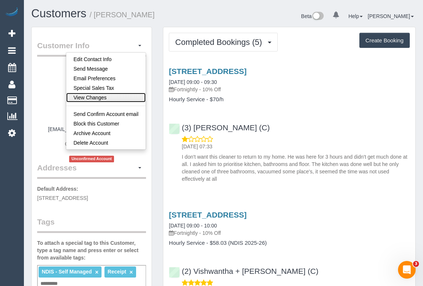
click at [134, 94] on link "View Changes" at bounding box center [106, 98] width 80 height 10
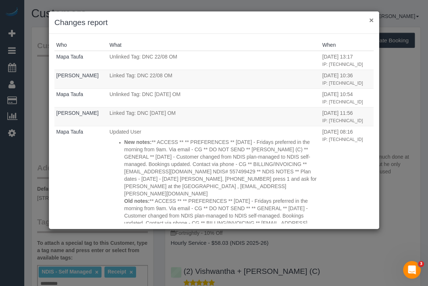
click at [371, 19] on button "×" at bounding box center [371, 20] width 4 height 8
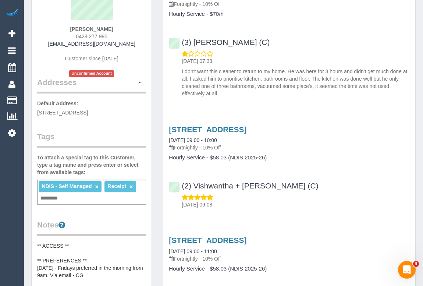
scroll to position [33, 0]
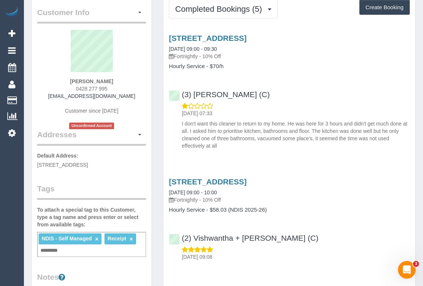
drag, startPoint x: 81, startPoint y: 82, endPoint x: 114, endPoint y: 82, distance: 33.5
click at [114, 82] on div "Alison Graham 0428 277 995 a_darmody@hotmail.com Customer since 2025 Unconfirme…" at bounding box center [91, 79] width 109 height 99
copy strong "Alison Graham"
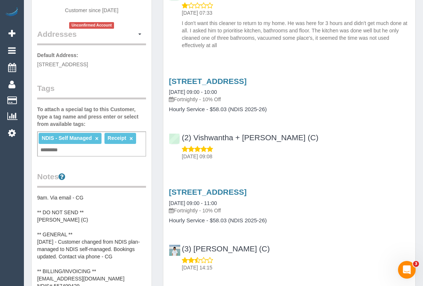
scroll to position [0, 0]
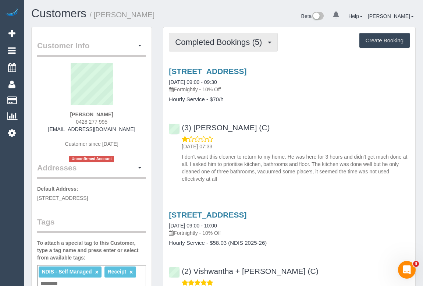
click at [228, 33] on button "Completed Bookings (5)" at bounding box center [223, 42] width 109 height 19
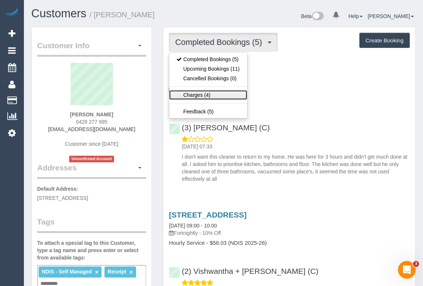
click at [198, 93] on link "Charges (4)" at bounding box center [208, 95] width 78 height 10
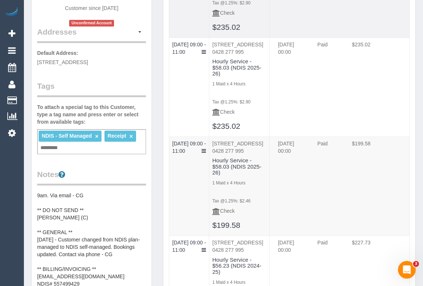
scroll to position [33, 0]
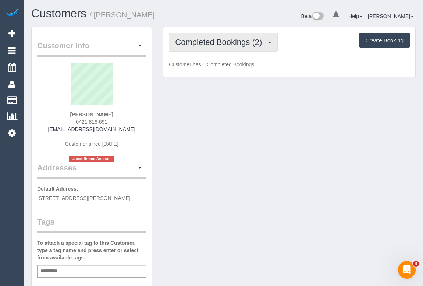
click at [192, 39] on span "Completed Bookings (2)" at bounding box center [220, 41] width 90 height 9
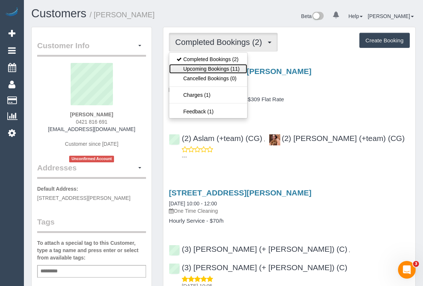
click at [222, 68] on link "Upcoming Bookings (11)" at bounding box center [208, 69] width 78 height 10
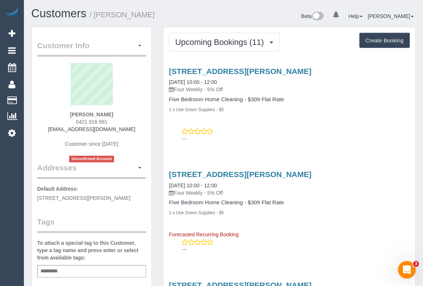
click at [286, 113] on div "43 Nicholson St, Coburg, VIC 3058 19/09/2025 10:00 - 12:00 Four Weekly - 5% Off…" at bounding box center [289, 103] width 252 height 85
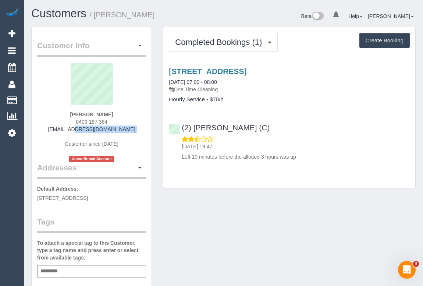
drag, startPoint x: 55, startPoint y: 131, endPoint x: 125, endPoint y: 133, distance: 70.3
click at [125, 133] on div "[PERSON_NAME] 0409 187 364 [EMAIL_ADDRESS][DOMAIN_NAME] Customer since [DATE] U…" at bounding box center [91, 112] width 109 height 99
copy div "[EMAIL_ADDRESS][DOMAIN_NAME]"
drag, startPoint x: 73, startPoint y: 114, endPoint x: 119, endPoint y: 114, distance: 46.3
click at [119, 114] on div "[PERSON_NAME] 0409 187 364 [EMAIL_ADDRESS][DOMAIN_NAME] Customer since [DATE] U…" at bounding box center [91, 112] width 109 height 99
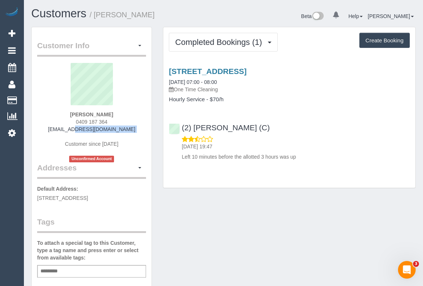
copy strong "[PERSON_NAME]"
drag, startPoint x: 74, startPoint y: 121, endPoint x: 117, endPoint y: 119, distance: 43.1
click at [117, 119] on div "[PERSON_NAME] 0409 187 364 [EMAIL_ADDRESS][DOMAIN_NAME] Customer since [DATE] U…" at bounding box center [91, 112] width 109 height 99
copy span "0409 187 364"
drag, startPoint x: 73, startPoint y: 111, endPoint x: 131, endPoint y: 117, distance: 58.8
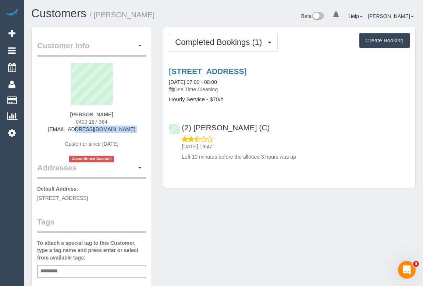
click at [131, 117] on div "Issy Phillips 0409 187 364 issyphillips13@gmail.com Customer since 2025 Unconfi…" at bounding box center [91, 112] width 109 height 99
copy strong "[PERSON_NAME]"
click at [225, 70] on link "2 Iris St, Burwood, VIC 3124" at bounding box center [208, 71] width 78 height 8
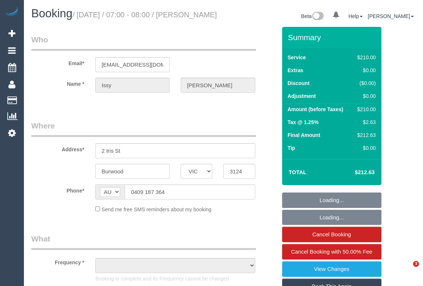
select select "VIC"
select select "object:537"
select select "string:stripe-pm_1RvuDt2GScqysDRVEH1rT9eA"
select select "number:30"
select select "number:14"
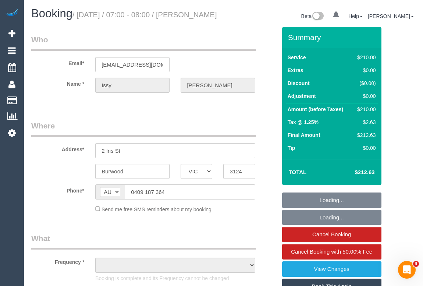
select select "number:19"
select select "number:24"
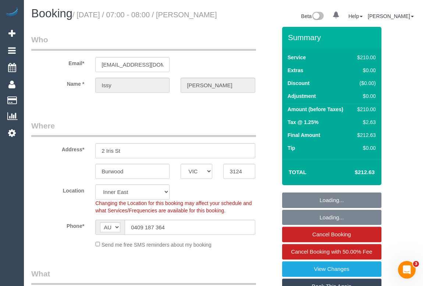
select select "180"
select select "object:1525"
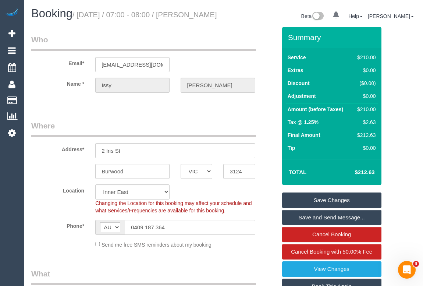
drag, startPoint x: 189, startPoint y: 15, endPoint x: 207, endPoint y: 20, distance: 18.4
click at [207, 20] on h1 "Booking / August 23, 2025 / 07:00 - 08:00 / Issy Phillips" at bounding box center [124, 13] width 187 height 12
copy small "Issy Phillips"
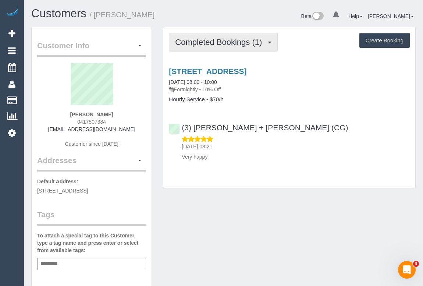
click at [231, 44] on span "Completed Bookings (1)" at bounding box center [220, 41] width 90 height 9
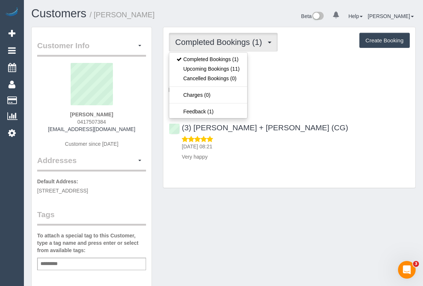
drag, startPoint x: 296, startPoint y: 103, endPoint x: 267, endPoint y: 85, distance: 35.0
click at [297, 103] on div "[STREET_ADDRESS] [DATE] 08:00 - 10:00 Fortnightly - 10% Off Hourly Service - $7…" at bounding box center [289, 112] width 252 height 103
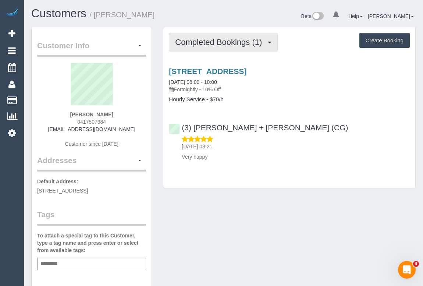
click at [204, 42] on span "Completed Bookings (1)" at bounding box center [220, 41] width 90 height 9
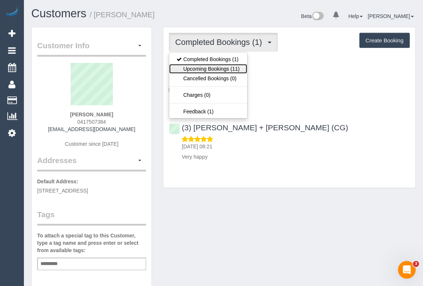
click at [203, 68] on link "Upcoming Bookings (11)" at bounding box center [208, 69] width 78 height 10
